Goal: Information Seeking & Learning: Learn about a topic

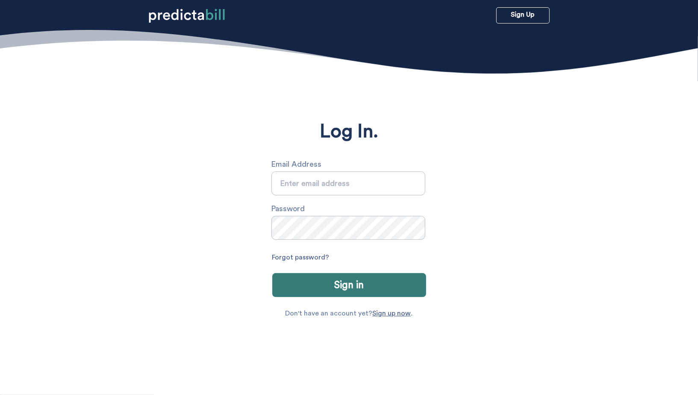
type input "[PERSON_NAME][EMAIL_ADDRESS][PERSON_NAME][DOMAIN_NAME]"
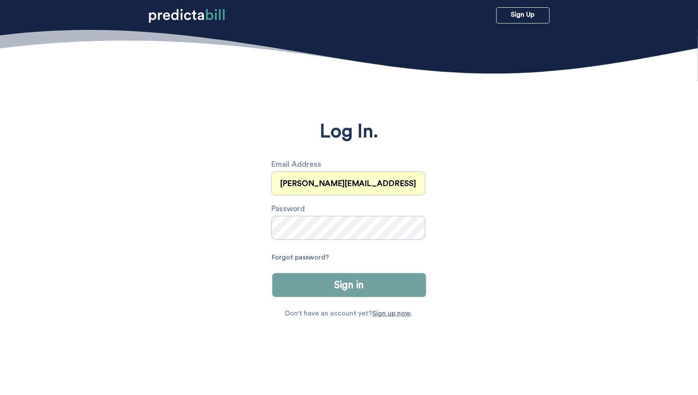
click at [364, 293] on button "Sign in" at bounding box center [349, 285] width 154 height 24
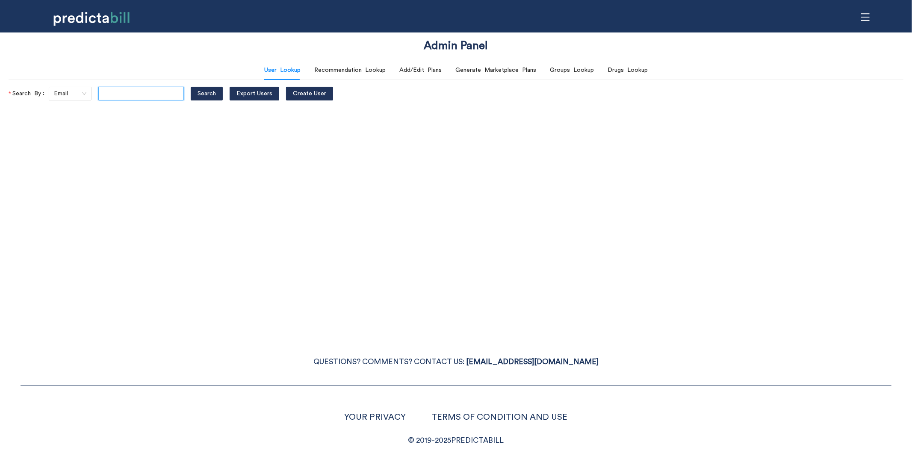
click at [112, 95] on input "text" at bounding box center [141, 94] width 86 height 14
type input "tesstimpson@gmail.com"
click at [191, 87] on button "Search" at bounding box center [207, 94] width 32 height 14
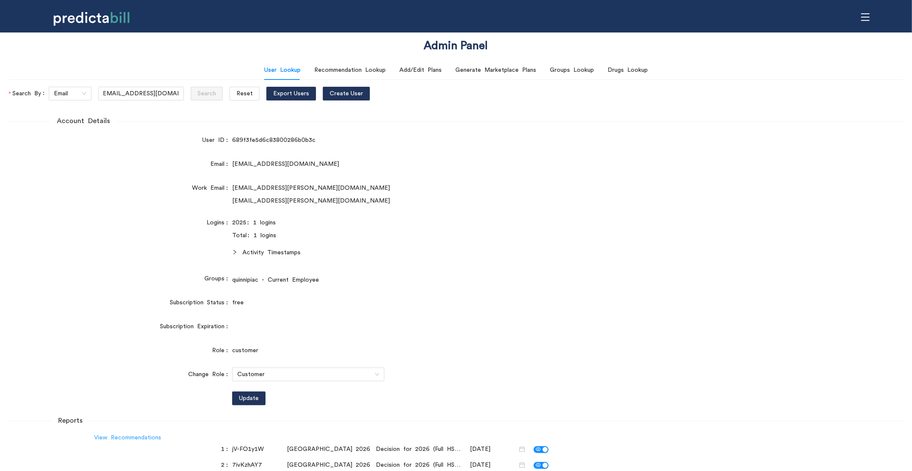
scroll to position [0, 0]
click at [129, 438] on link "View Recommendations" at bounding box center [127, 438] width 67 height 6
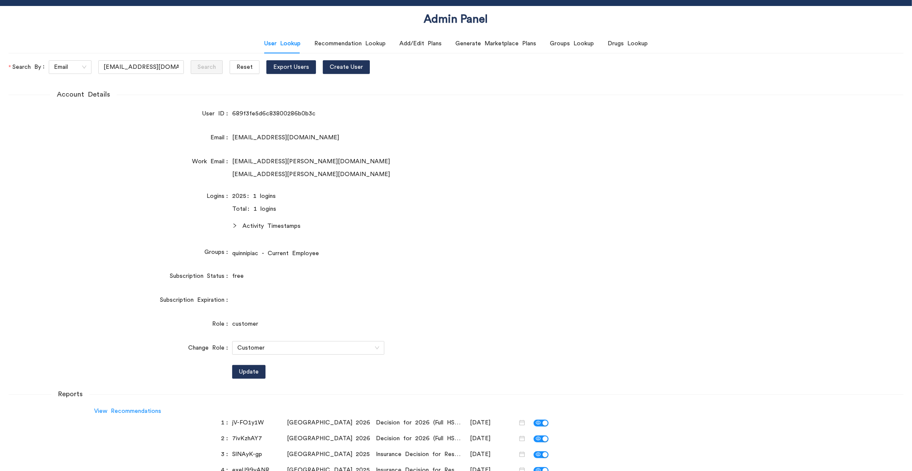
scroll to position [50, 0]
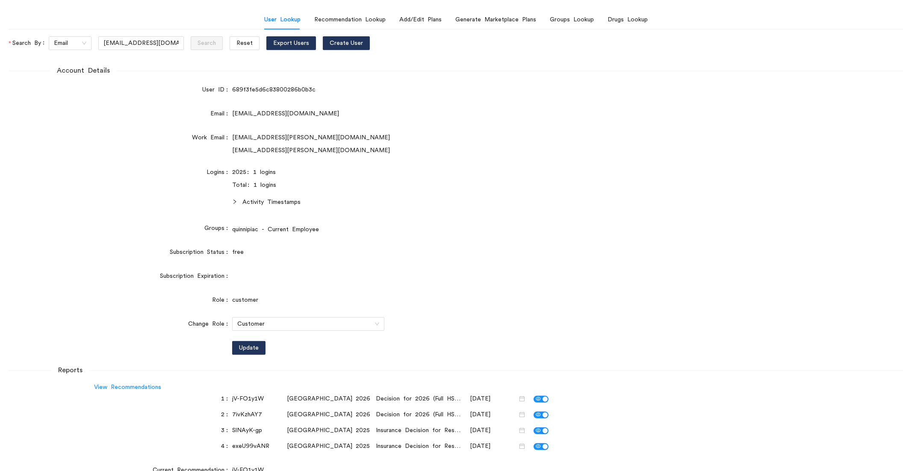
click at [246, 415] on div "7ivKzhAY7" at bounding box center [257, 414] width 51 height 9
copy div "7ivKzhAY7"
click at [338, 17] on div "Recommendation Lookup" at bounding box center [349, 19] width 71 height 9
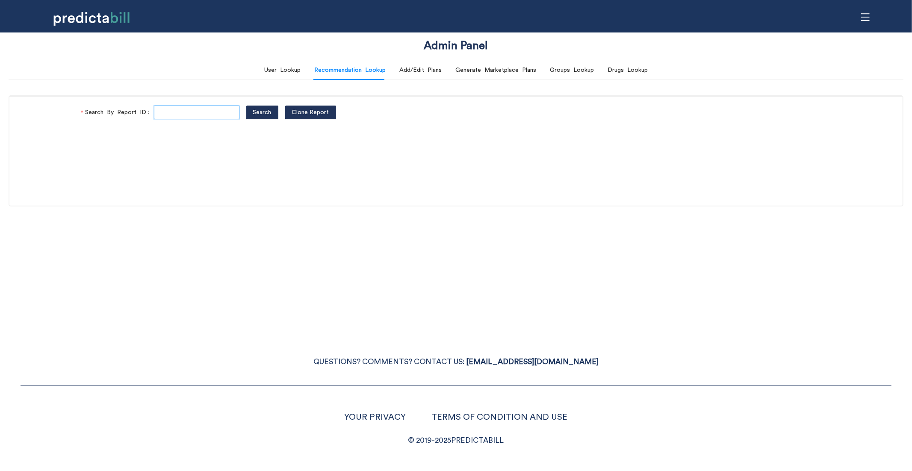
click at [177, 115] on input "Search By Report ID" at bounding box center [197, 113] width 86 height 14
paste input "7ivKzhAY7"
type input "7ivKzhAY7"
click at [246, 106] on button "Search" at bounding box center [262, 113] width 32 height 14
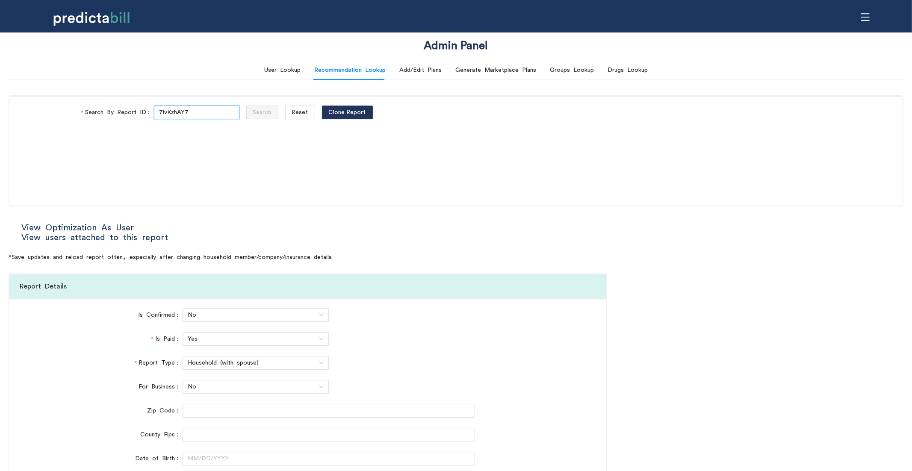
type input "National PPO"
type input "BlueCare Health Plan"
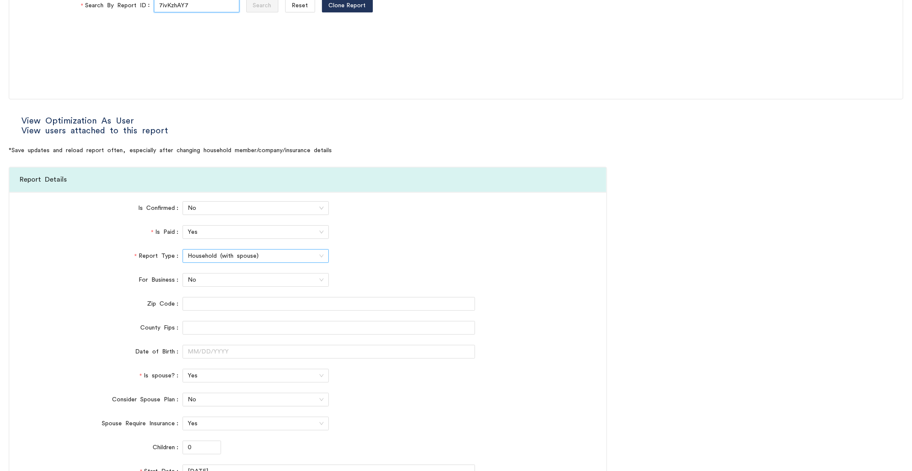
scroll to position [278, 0]
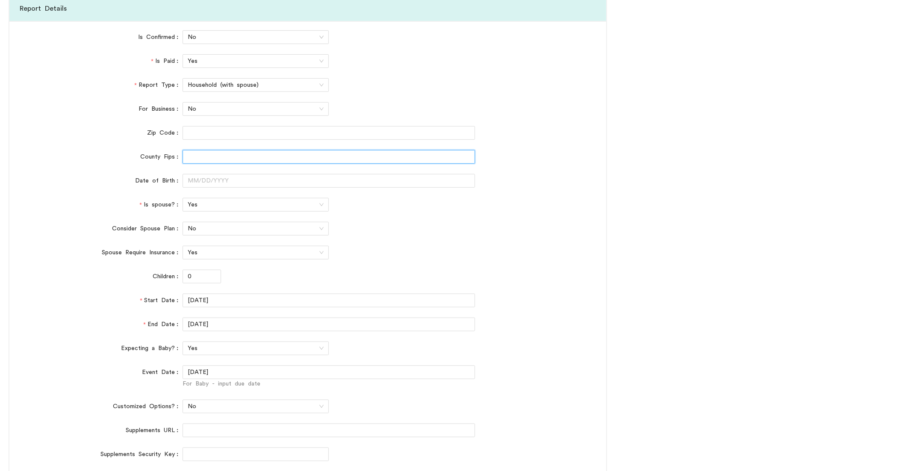
click at [201, 157] on input "County Fips" at bounding box center [329, 157] width 293 height 14
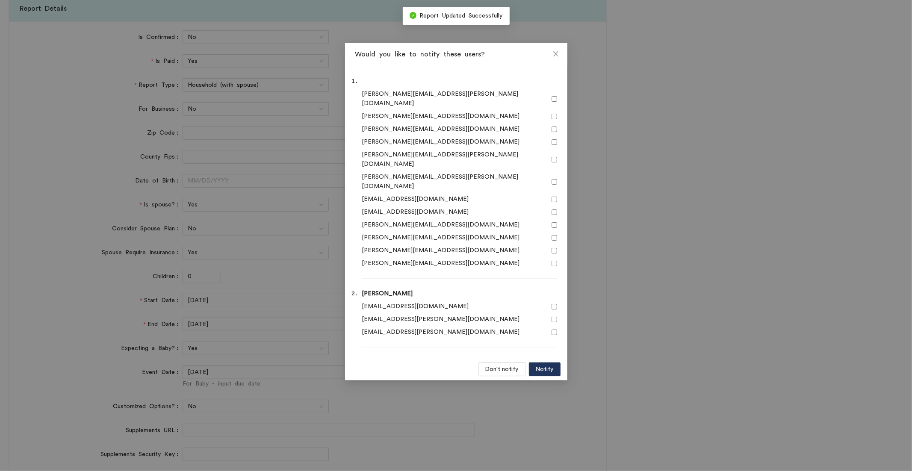
click at [554, 304] on input "checkbox" at bounding box center [555, 307] width 6 height 6
checkbox input "true"
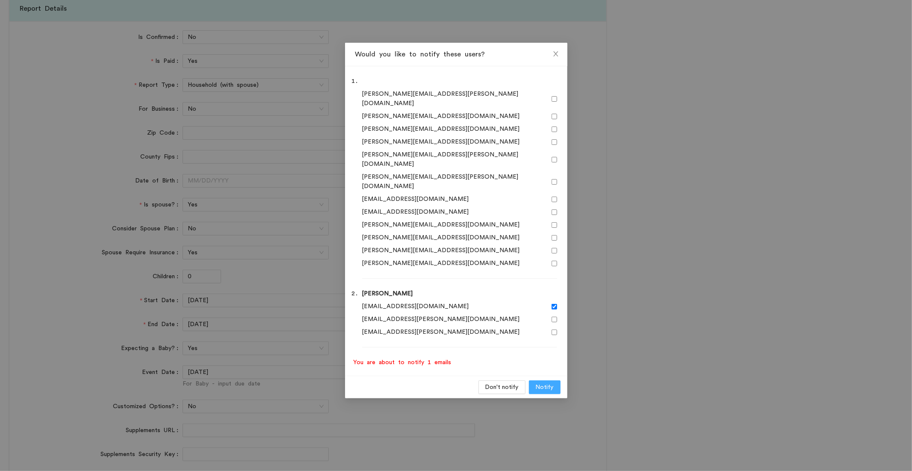
click at [552, 383] on span "Notify" at bounding box center [545, 387] width 18 height 9
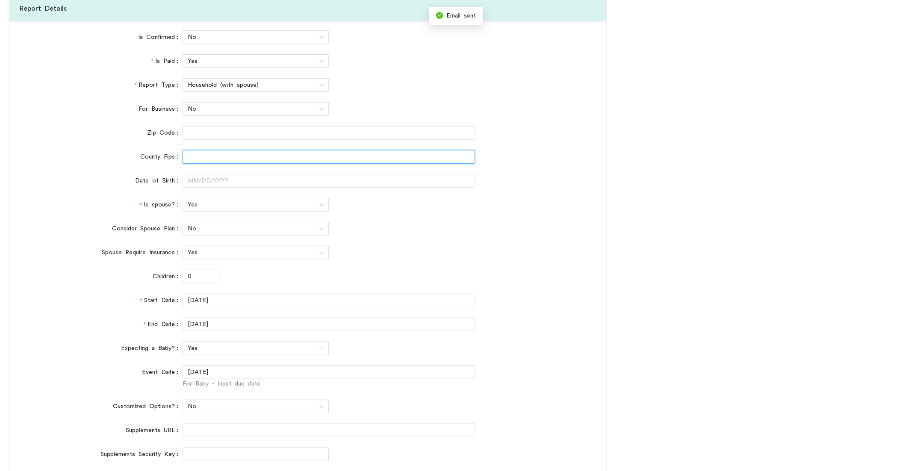
scroll to position [0, 0]
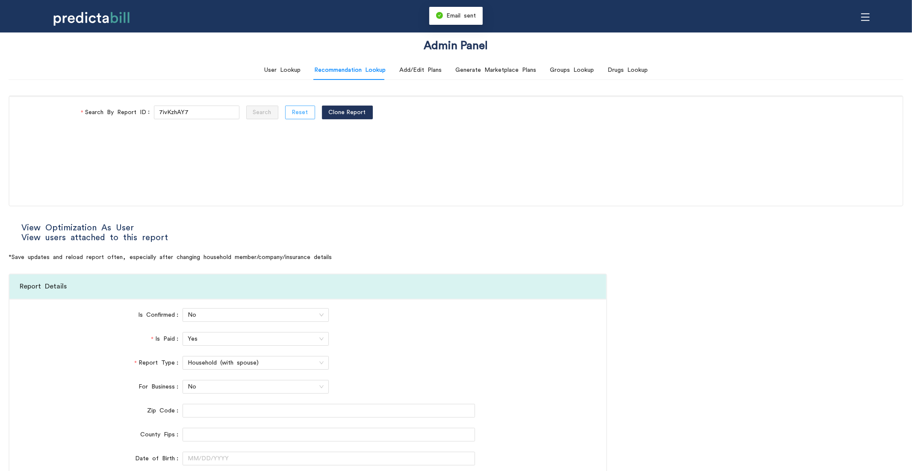
click at [292, 111] on span "Reset" at bounding box center [300, 112] width 16 height 9
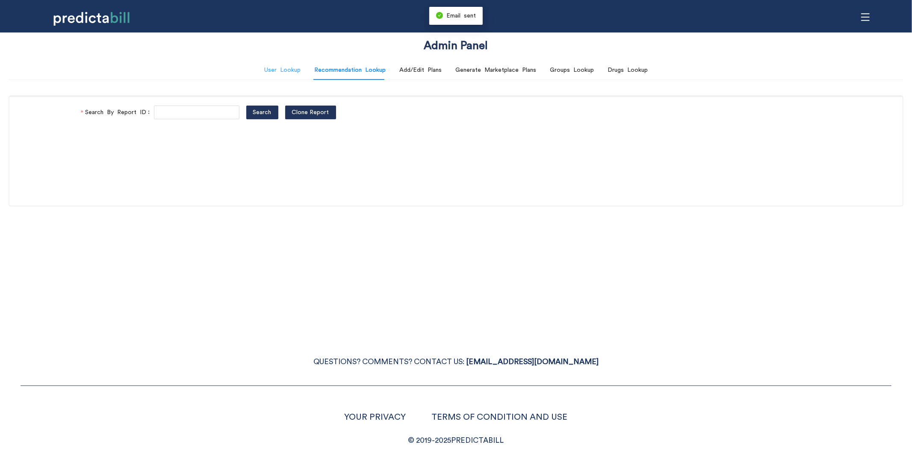
click at [283, 64] on div "User Lookup" at bounding box center [282, 70] width 36 height 20
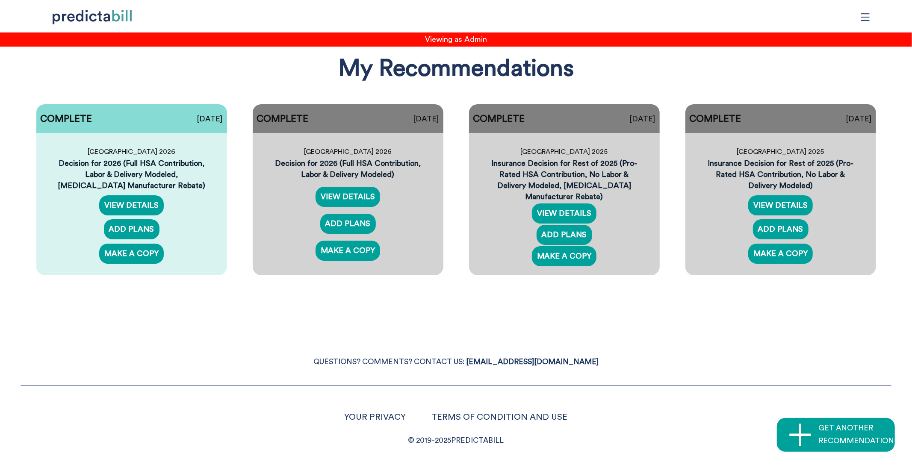
click at [195, 86] on div "My Recommendations COMPLETE [DATE] Quinnipiac University 2026 Decision for 2026…" at bounding box center [456, 173] width 912 height 247
click at [573, 212] on link "VIEW DETAILS" at bounding box center [564, 214] width 65 height 20
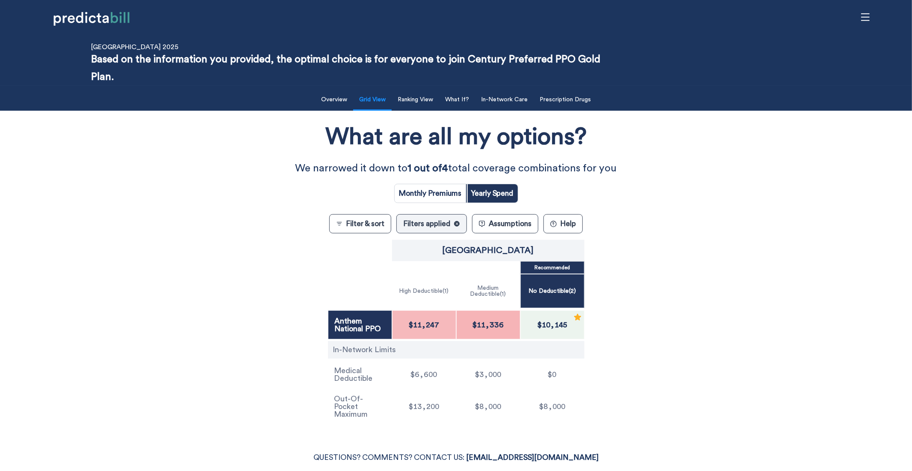
click at [178, 327] on div "What are all my options? We narrowed it down to 1 out of 4 total coverage combi…" at bounding box center [456, 271] width 821 height 312
click at [121, 365] on div "What are all my options? We narrowed it down to 1 out of 4 total coverage combi…" at bounding box center [456, 271] width 821 height 312
click at [234, 295] on div "What are all my options? We narrowed it down to 1 out of 4 total coverage combi…" at bounding box center [456, 271] width 821 height 312
click at [226, 296] on div "What are all my options? We narrowed it down to 1 out of 4 total coverage combi…" at bounding box center [456, 271] width 821 height 312
click at [222, 286] on div "What are all my options? We narrowed it down to 1 out of 4 total coverage combi…" at bounding box center [456, 271] width 821 height 312
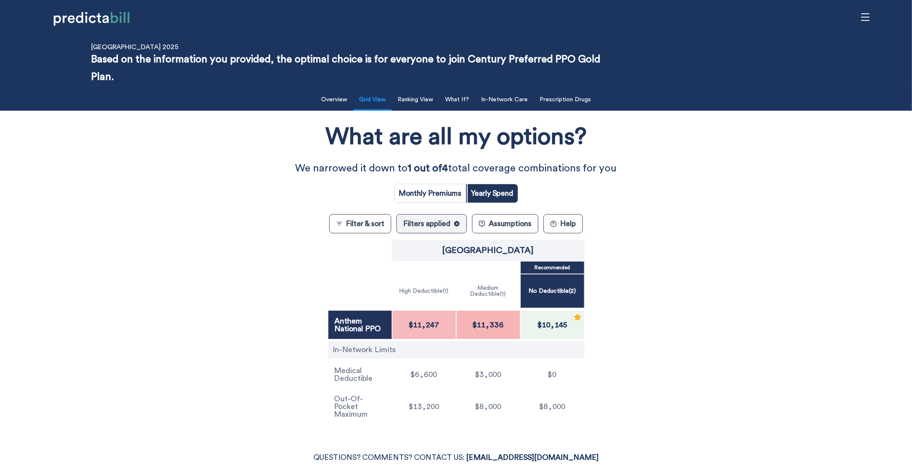
click at [535, 225] on button "Assumptions" at bounding box center [505, 223] width 66 height 19
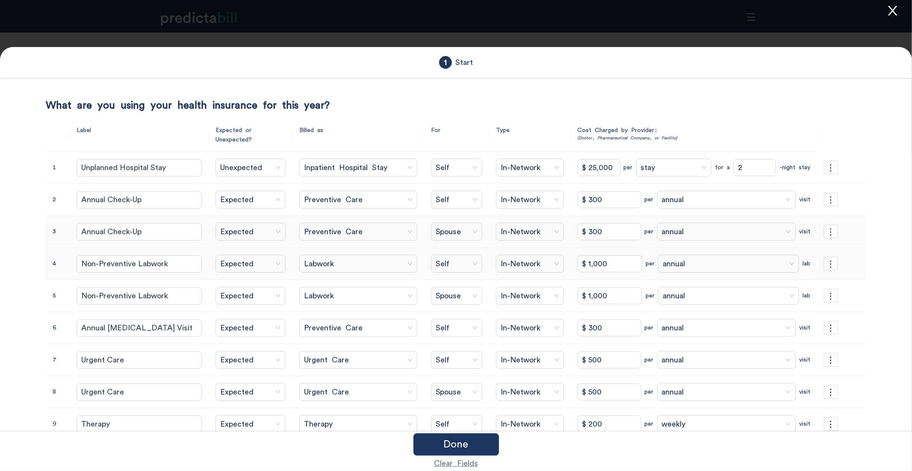
scroll to position [142, 0]
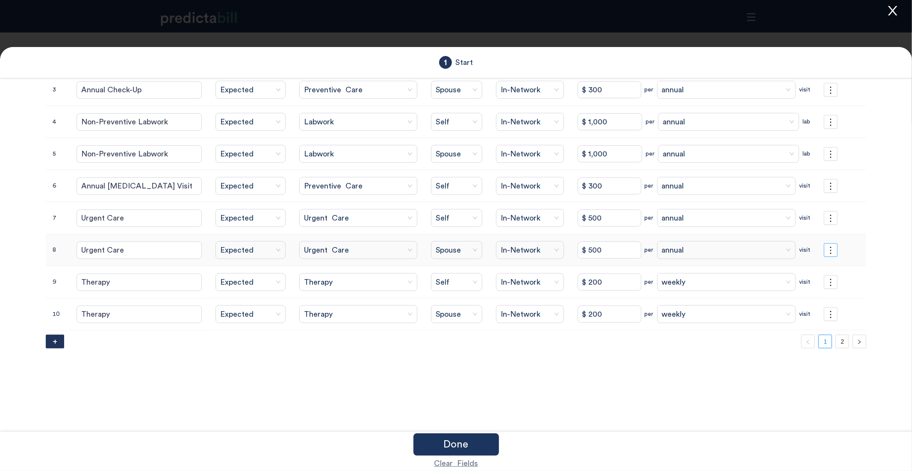
click at [834, 254] on icon "more" at bounding box center [830, 250] width 9 height 9
click at [633, 385] on div "What are you using your health insurance for this year? Label Expected or Unexp…" at bounding box center [456, 192] width 821 height 471
click at [848, 347] on link "2" at bounding box center [842, 341] width 13 height 13
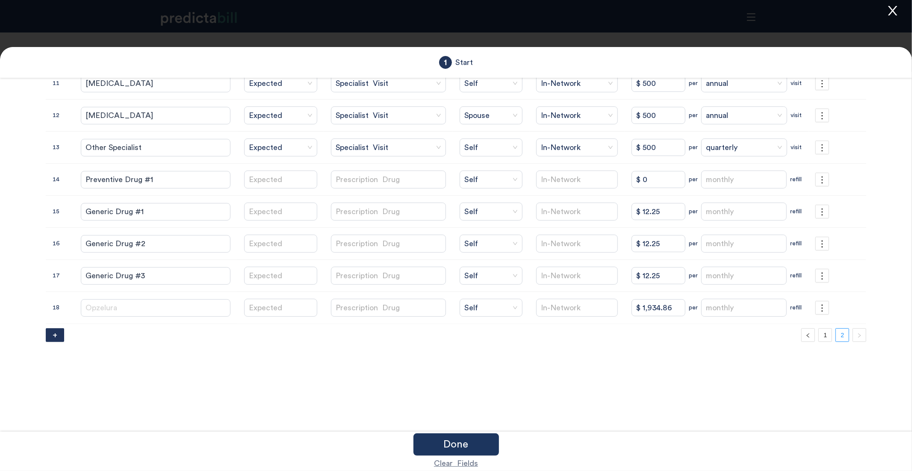
scroll to position [0, 0]
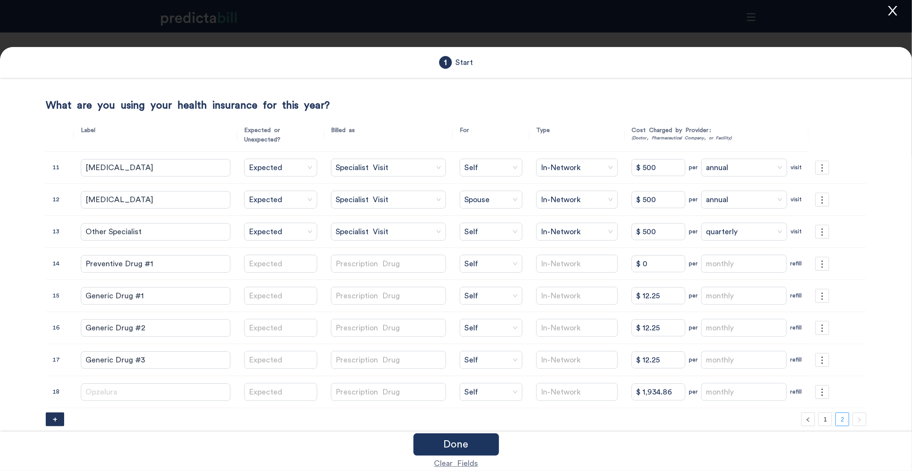
click at [898, 10] on icon "close" at bounding box center [893, 10] width 13 height 13
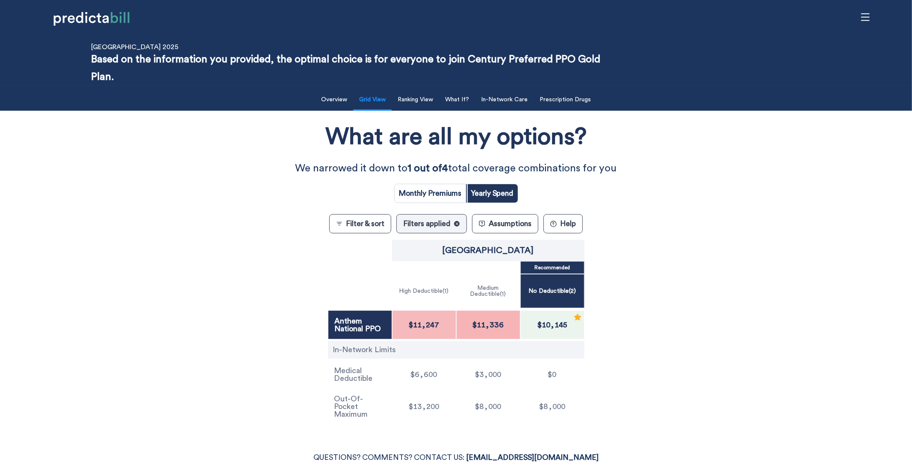
click at [260, 320] on div "What are all my options? We narrowed it down to 1 out of 4 total coverage combi…" at bounding box center [456, 271] width 821 height 312
click at [503, 219] on button "Assumptions" at bounding box center [505, 223] width 66 height 19
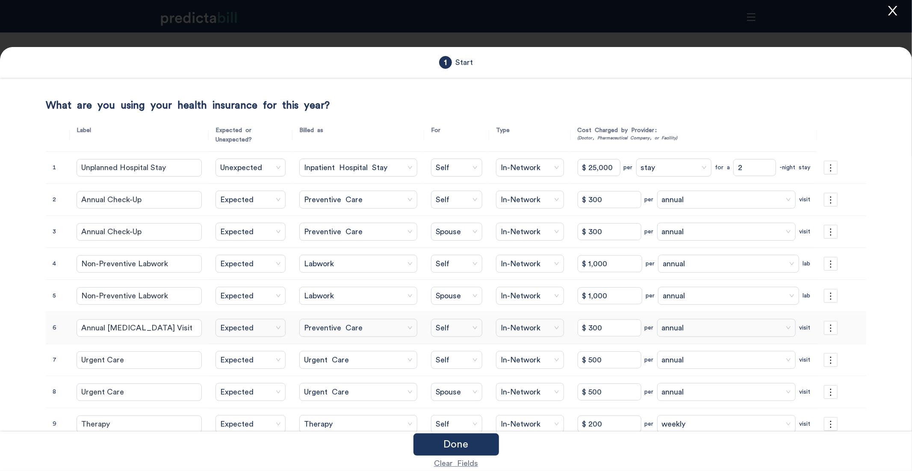
click at [891, 17] on div at bounding box center [456, 235] width 912 height 471
click at [895, 15] on icon "close" at bounding box center [893, 10] width 13 height 13
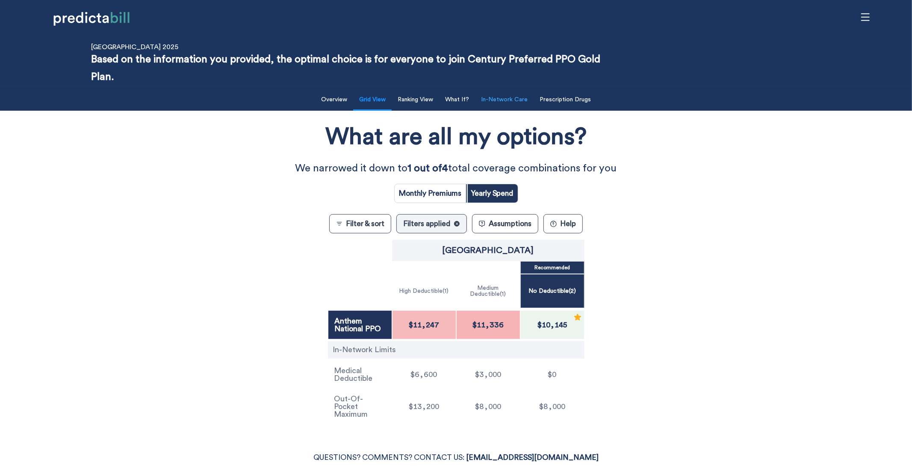
click at [503, 104] on button "In-Network Care" at bounding box center [504, 100] width 57 height 18
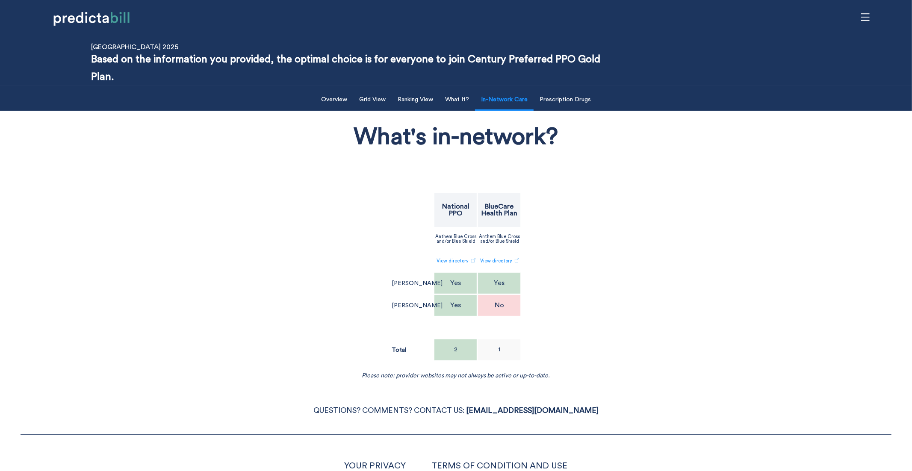
click at [300, 221] on div "What's in-network? National PPO BlueCare Health Plan Anthem Blue Cross and/or B…" at bounding box center [456, 247] width 748 height 265
click at [378, 101] on button "Grid View" at bounding box center [372, 100] width 37 height 18
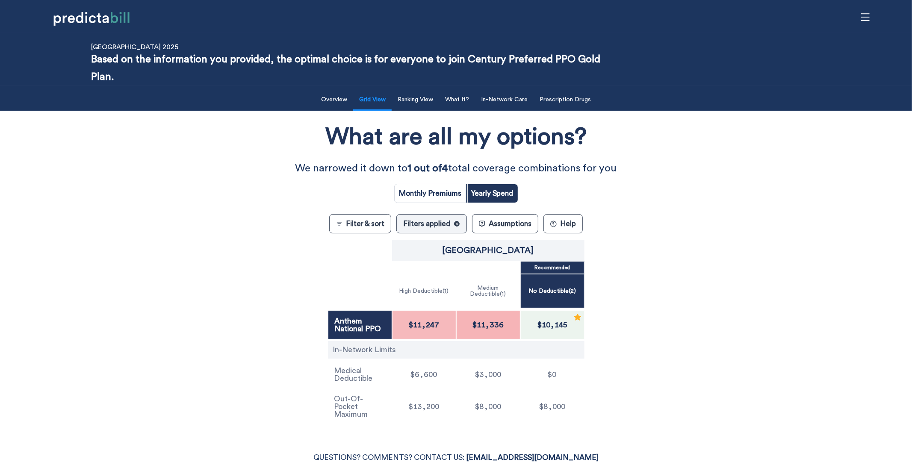
click at [366, 224] on button "Filter & sort" at bounding box center [360, 223] width 62 height 19
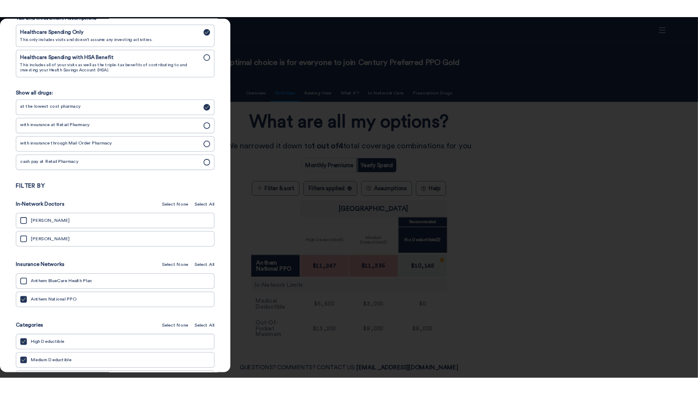
scroll to position [200, 0]
